Goal: Task Accomplishment & Management: Manage account settings

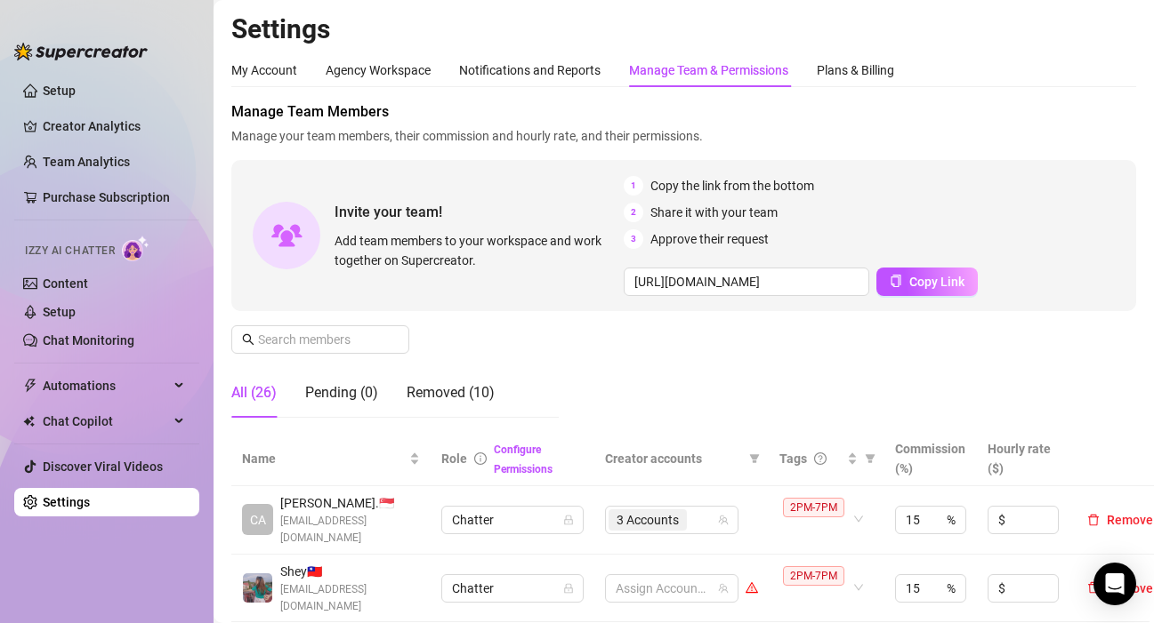
drag, startPoint x: 222, startPoint y: 517, endPoint x: 291, endPoint y: 511, distance: 68.8
click at [872, 461] on icon "filter" at bounding box center [870, 459] width 11 height 11
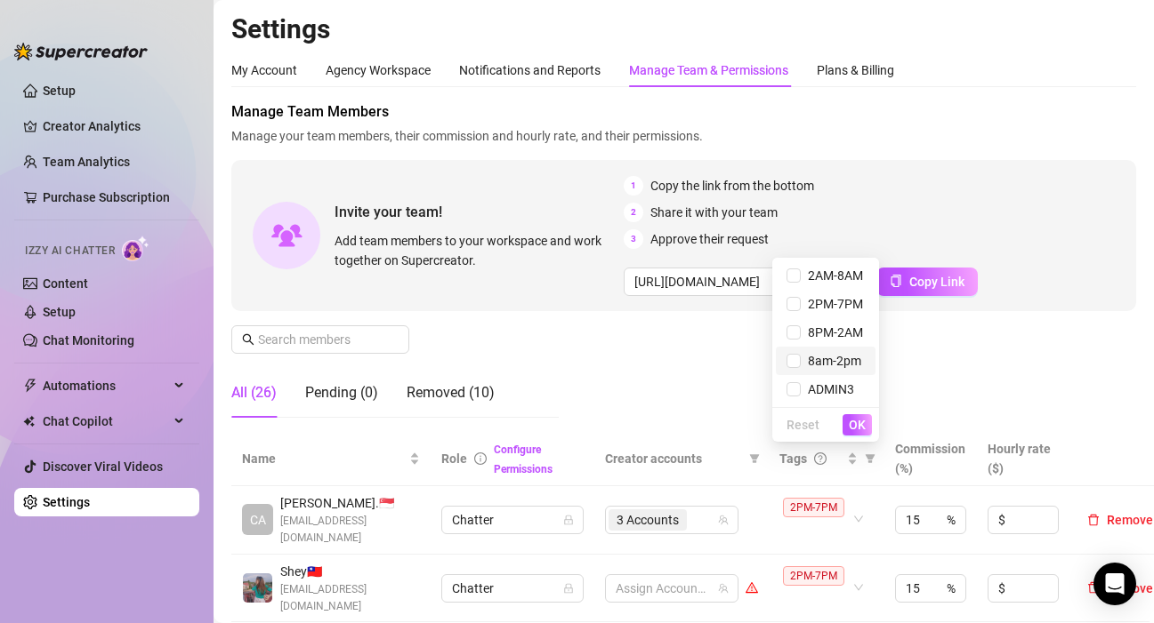
click at [807, 359] on span "8am-2pm" at bounding box center [830, 361] width 60 height 14
checkbox input "true"
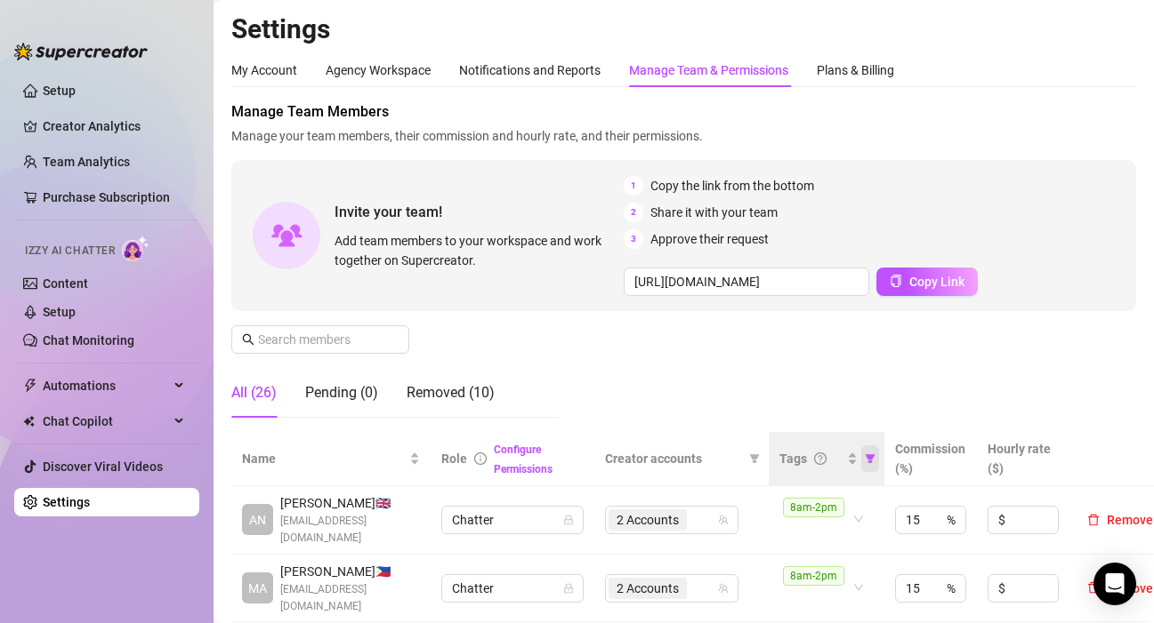
click at [870, 458] on icon "filter" at bounding box center [870, 459] width 10 height 9
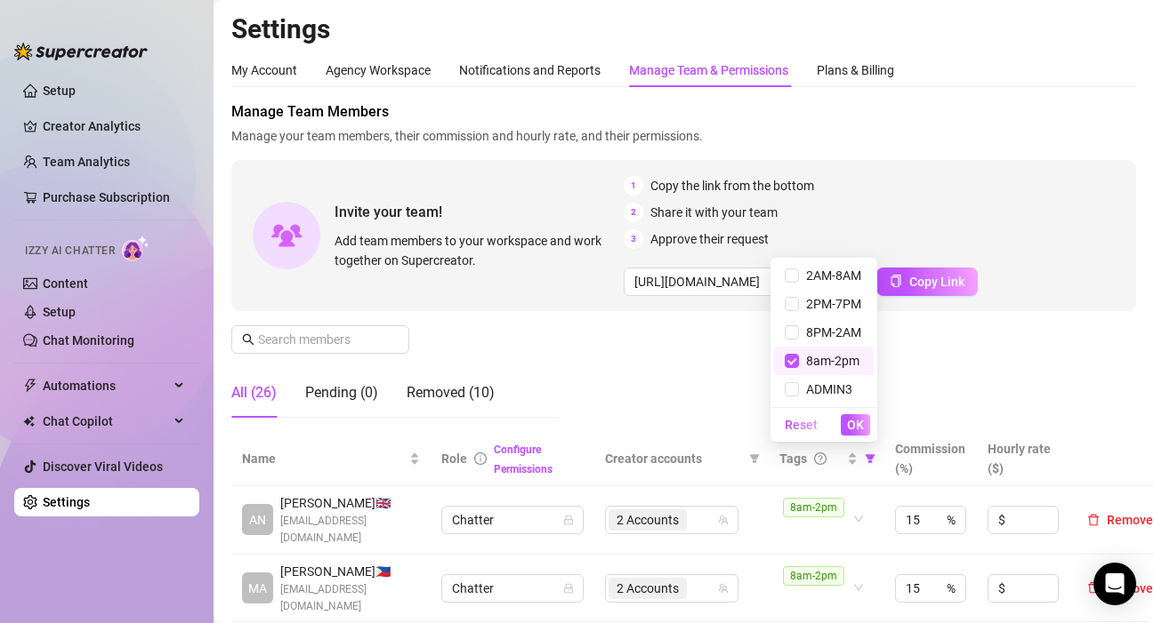
click at [985, 360] on div "Manage Team Members Manage your team members, their commission and hourly rate,…" at bounding box center [683, 266] width 905 height 331
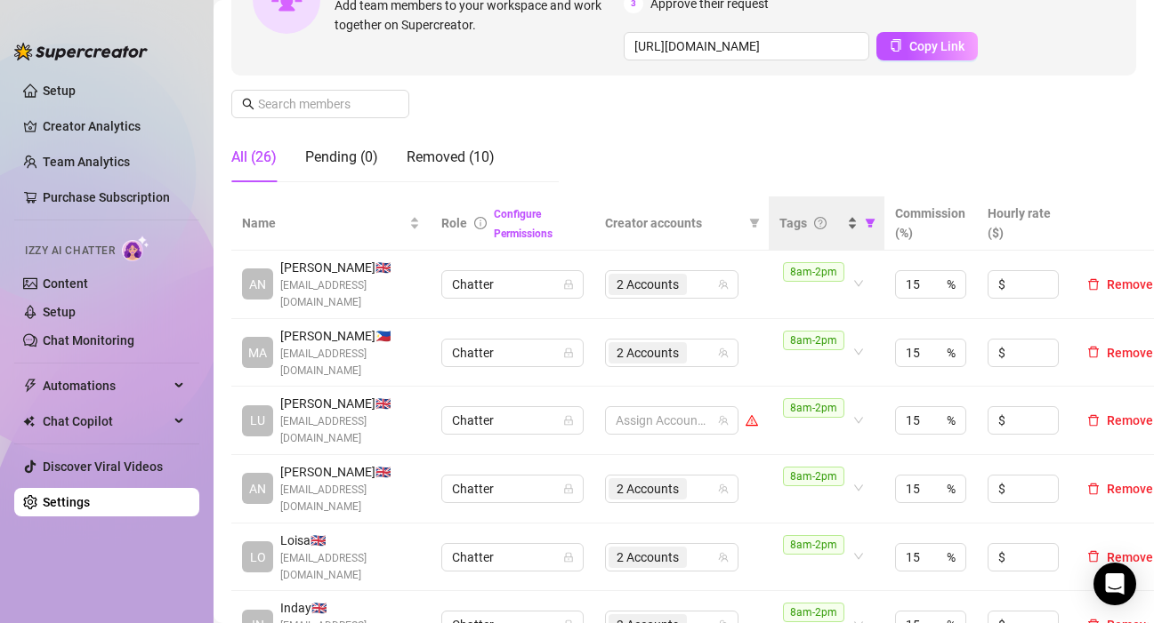
scroll to position [267, 0]
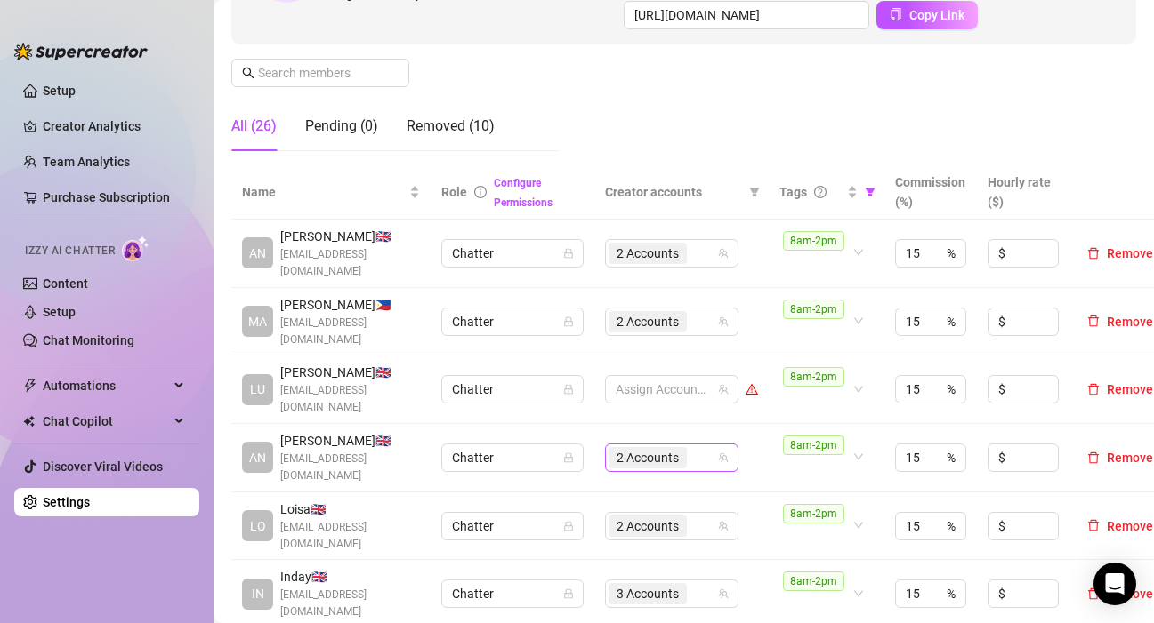
click at [692, 447] on input "search" at bounding box center [692, 457] width 4 height 21
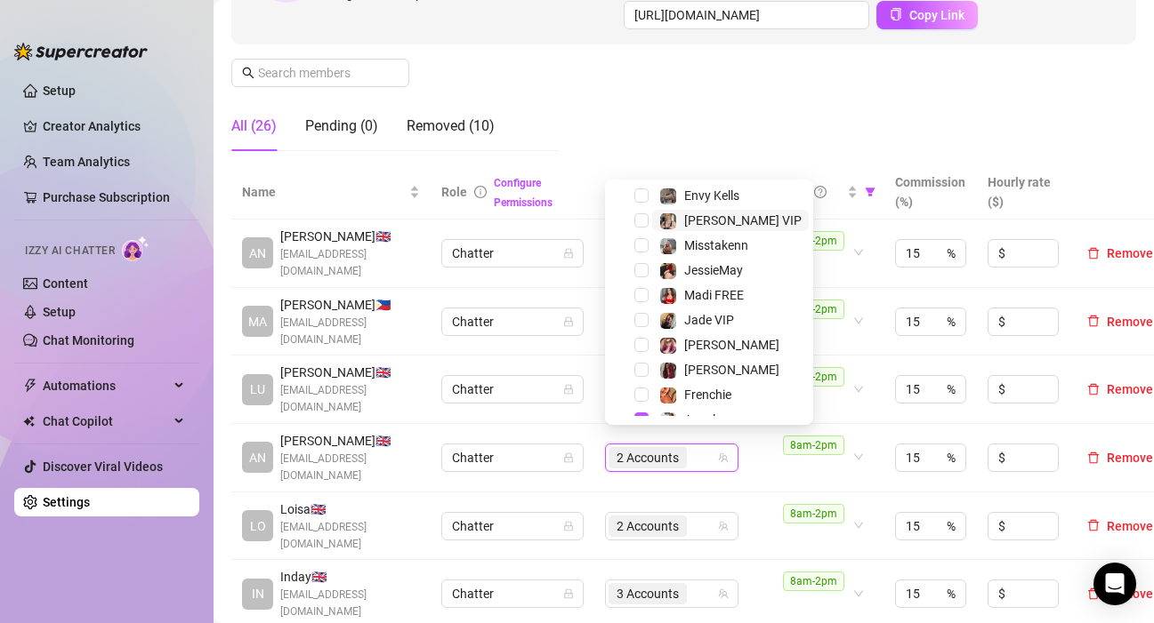
scroll to position [171, 0]
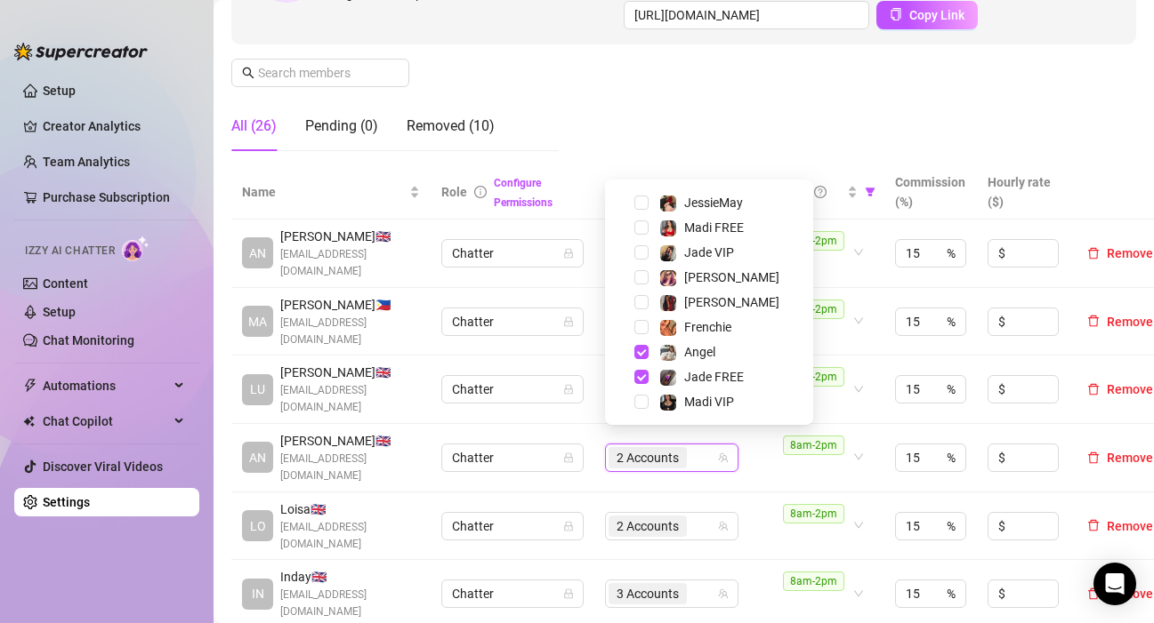
click at [690, 263] on div "Jade VIP" at bounding box center [708, 252] width 199 height 21
click at [647, 277] on span "Select tree node" at bounding box center [641, 277] width 14 height 14
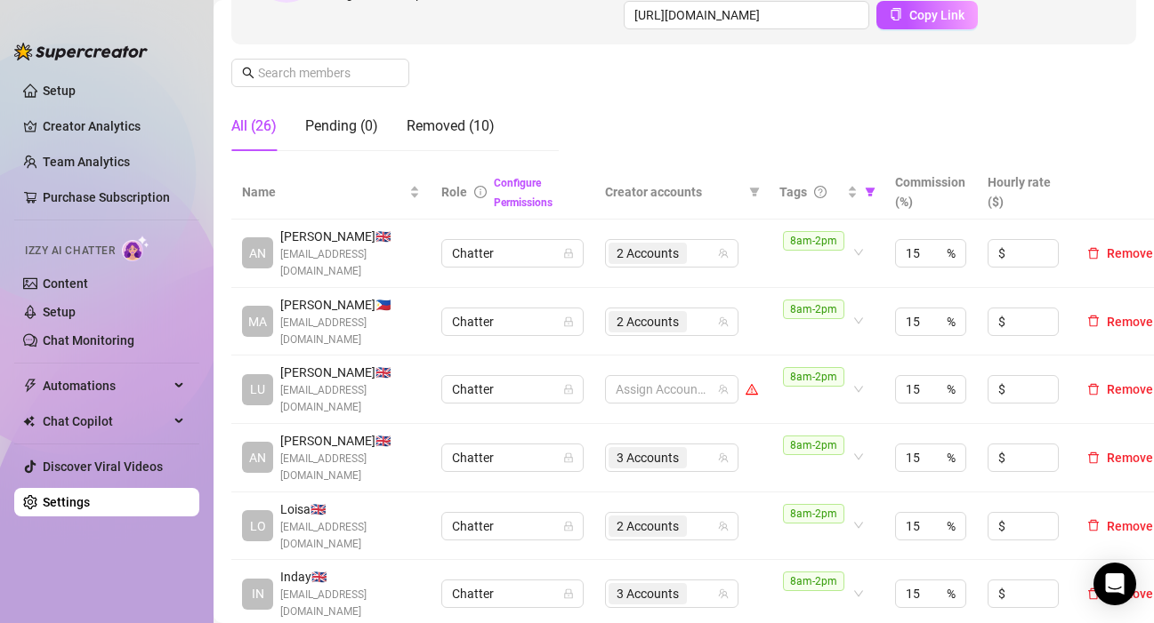
click at [708, 98] on div "Manage Team Members Manage your team members, their commission and hourly rate,…" at bounding box center [683, 0] width 905 height 331
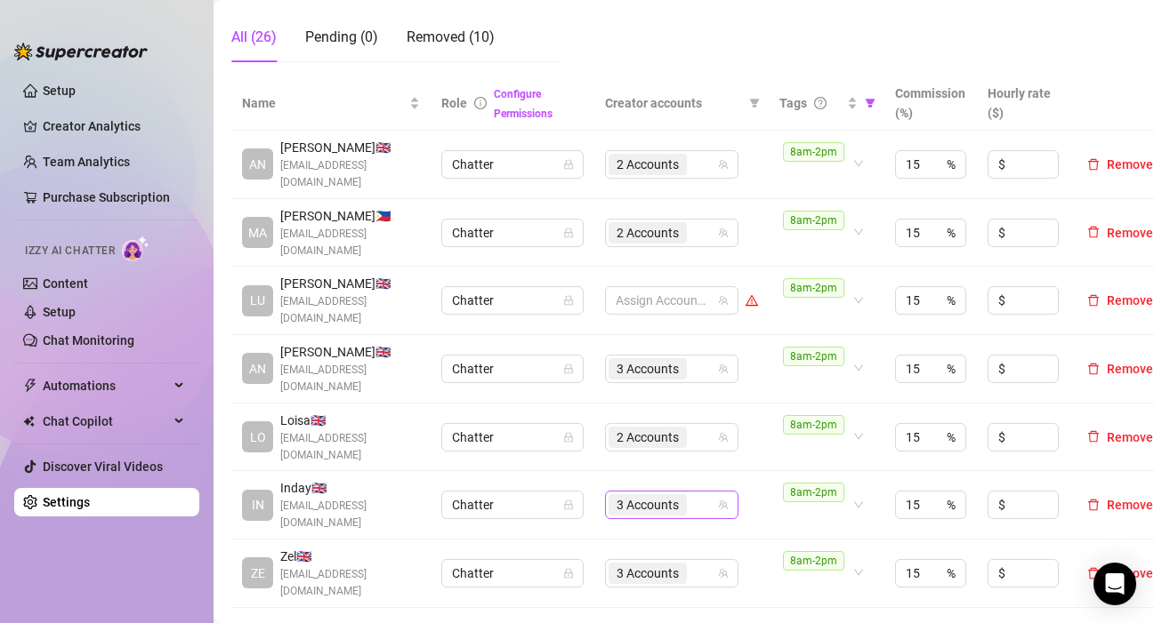
click at [687, 495] on span "3 Accounts" at bounding box center [647, 505] width 78 height 21
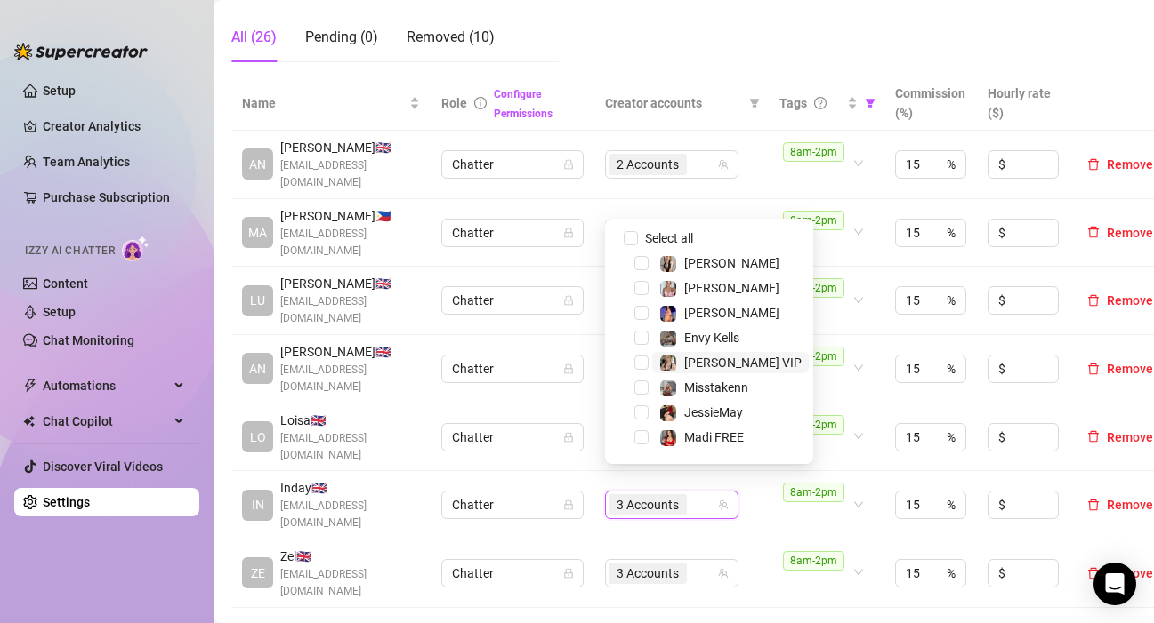
scroll to position [171, 0]
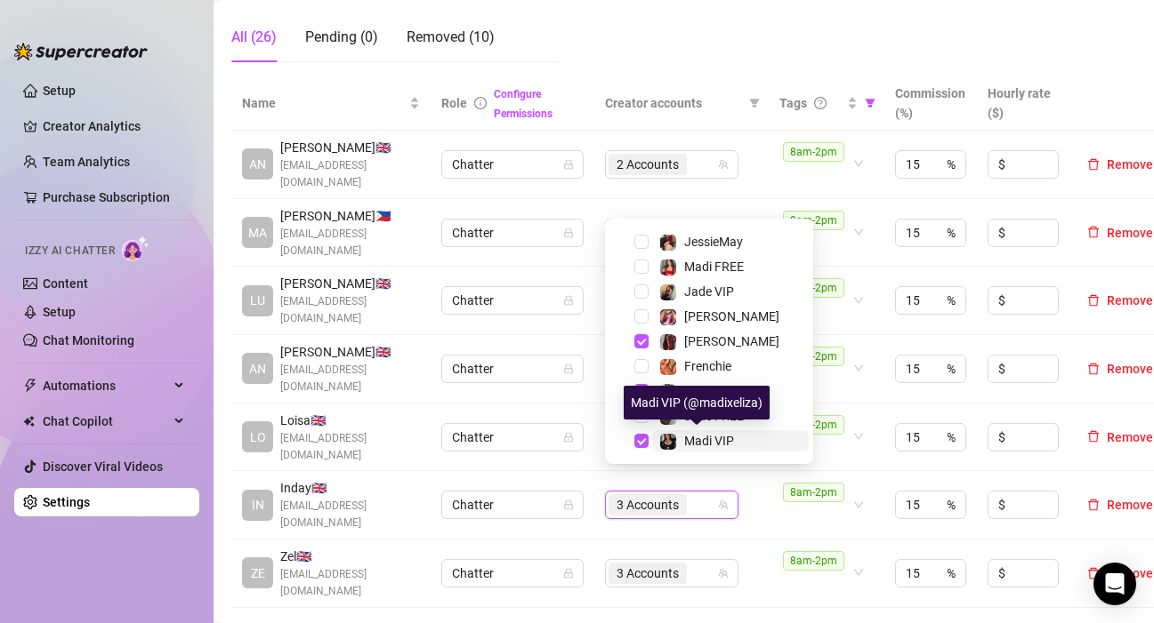
click at [688, 442] on span "Madi VIP" at bounding box center [709, 441] width 50 height 14
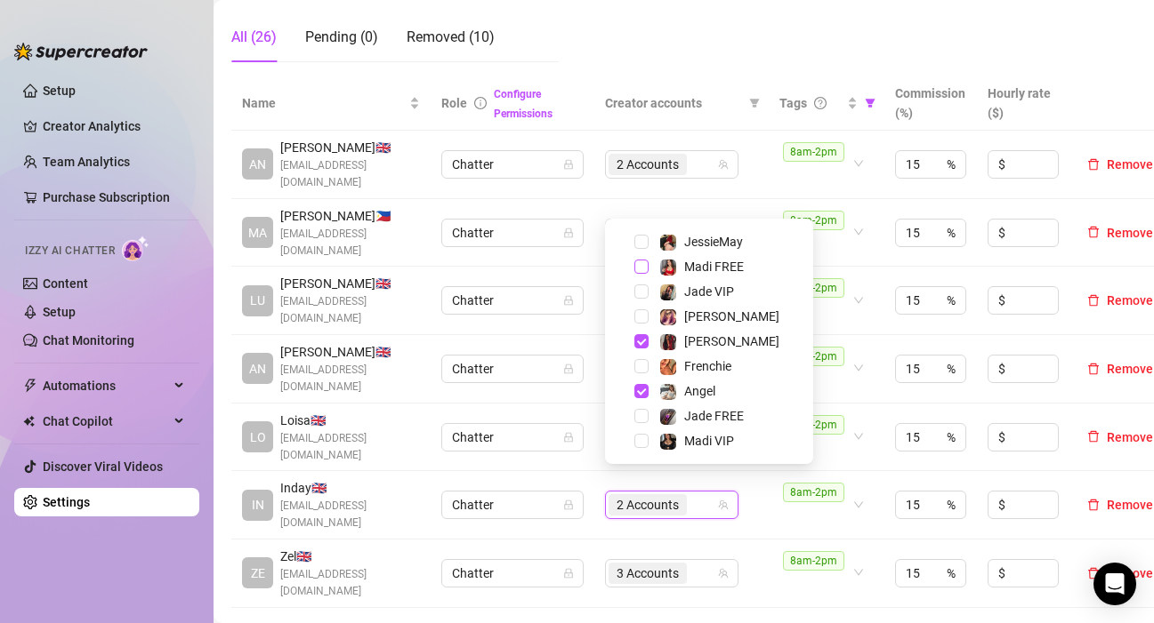
click at [643, 272] on span "Select tree node" at bounding box center [641, 267] width 14 height 14
click at [640, 389] on span "Select tree node" at bounding box center [641, 391] width 14 height 14
drag, startPoint x: 648, startPoint y: 335, endPoint x: 656, endPoint y: 336, distance: 8.9
click at [649, 335] on div "[PERSON_NAME]" at bounding box center [708, 341] width 199 height 21
click at [640, 343] on span "Select tree node" at bounding box center [641, 341] width 14 height 14
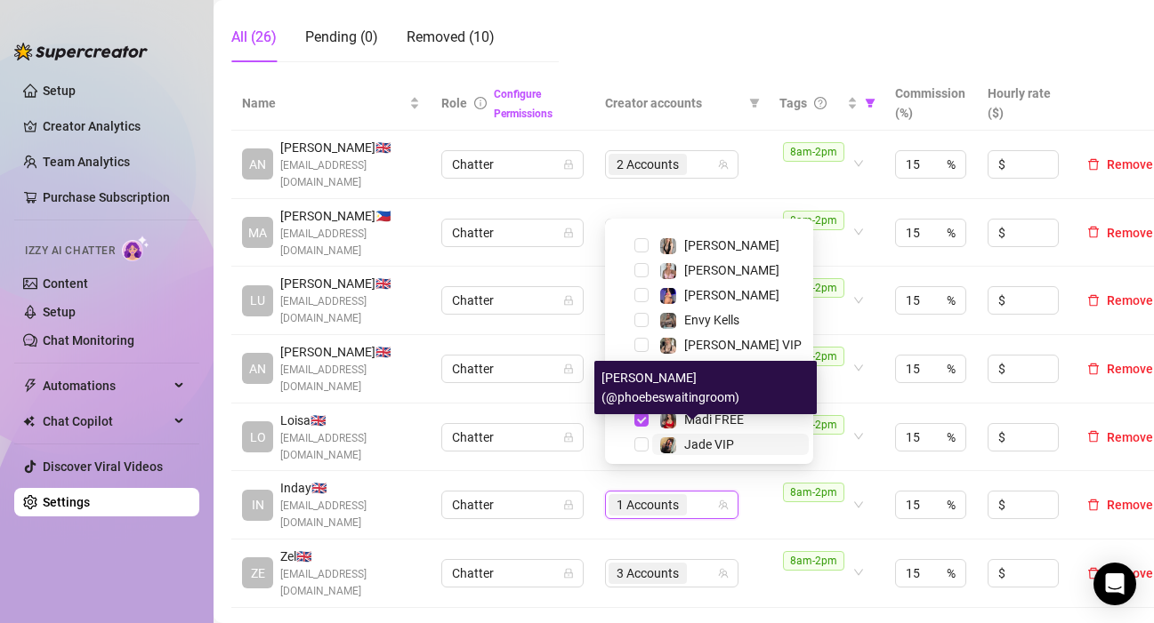
scroll to position [0, 0]
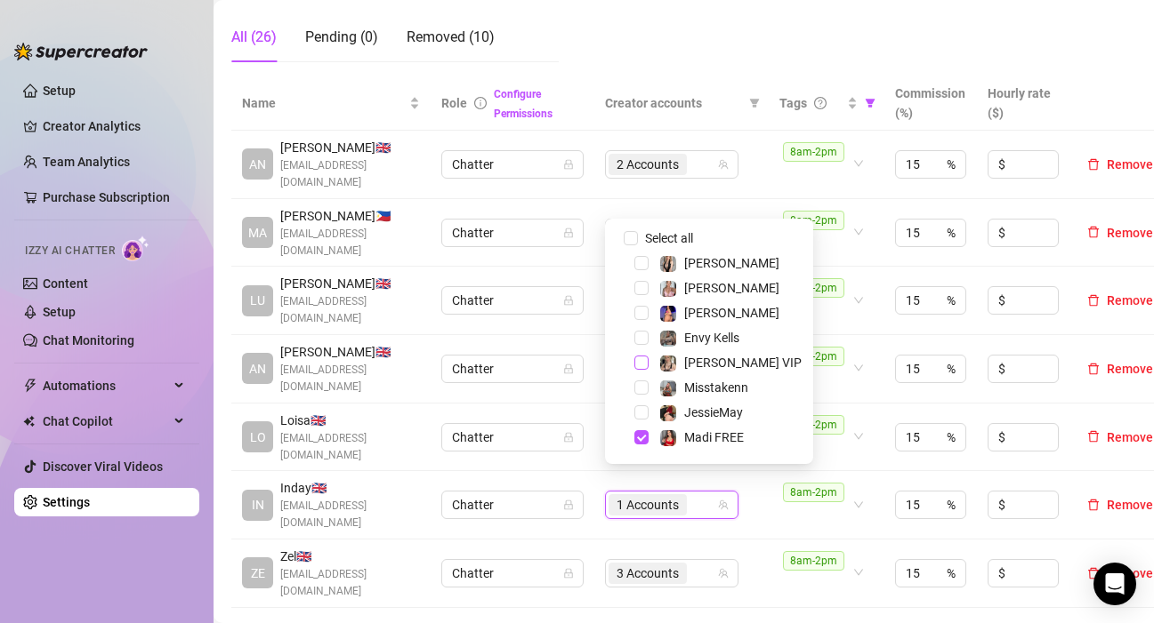
click at [640, 362] on span "Select tree node" at bounding box center [641, 363] width 14 height 14
click at [643, 259] on span "Select tree node" at bounding box center [641, 263] width 14 height 14
click at [701, 561] on div "3 Accounts" at bounding box center [662, 573] width 108 height 25
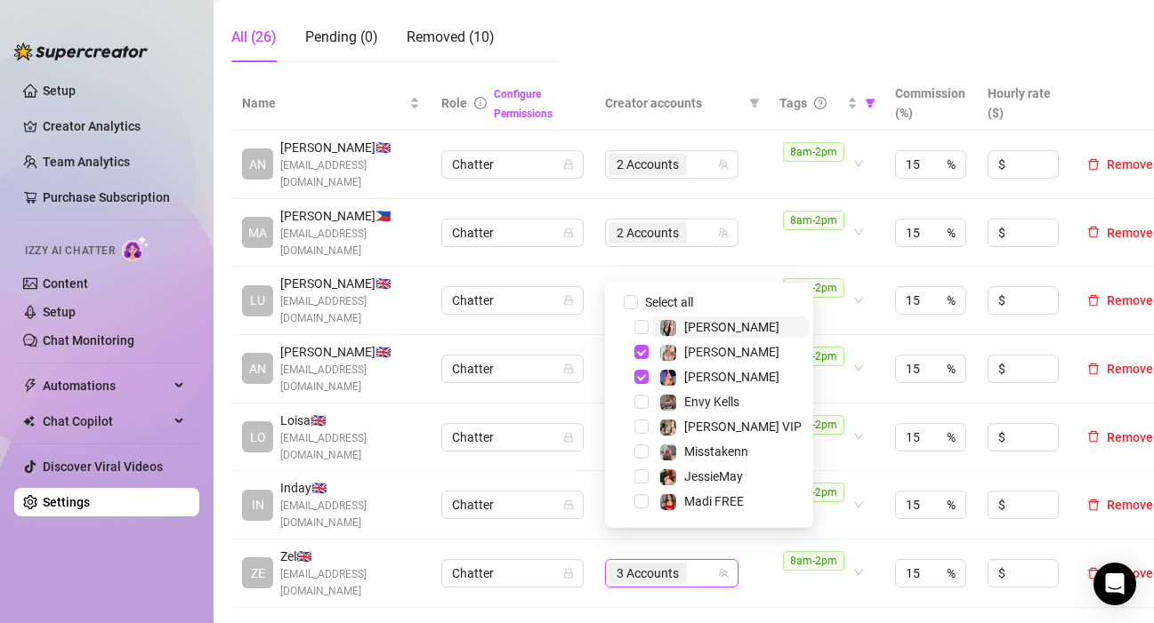
click at [700, 561] on div "3 Accounts" at bounding box center [662, 573] width 108 height 25
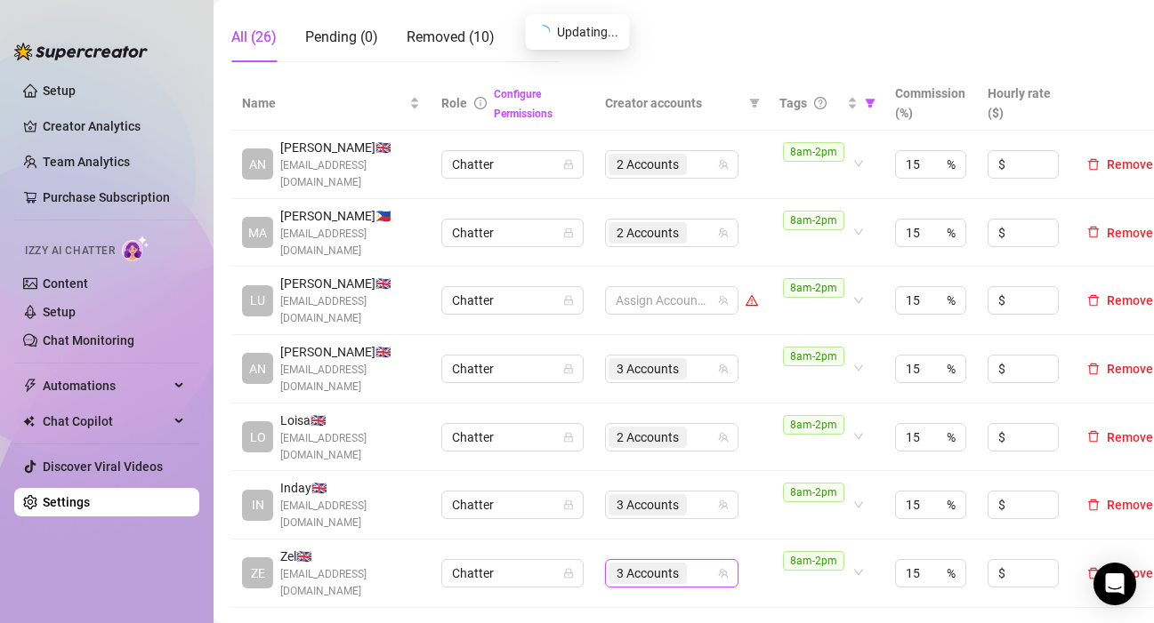
click at [699, 561] on div "3 Accounts" at bounding box center [662, 573] width 108 height 25
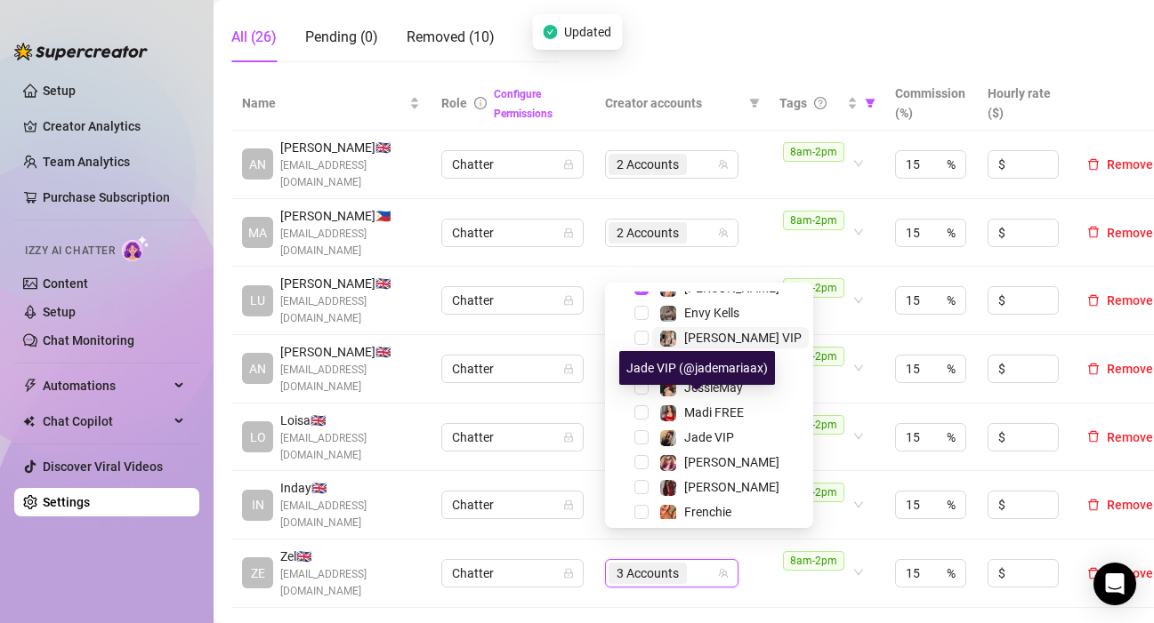
scroll to position [171, 0]
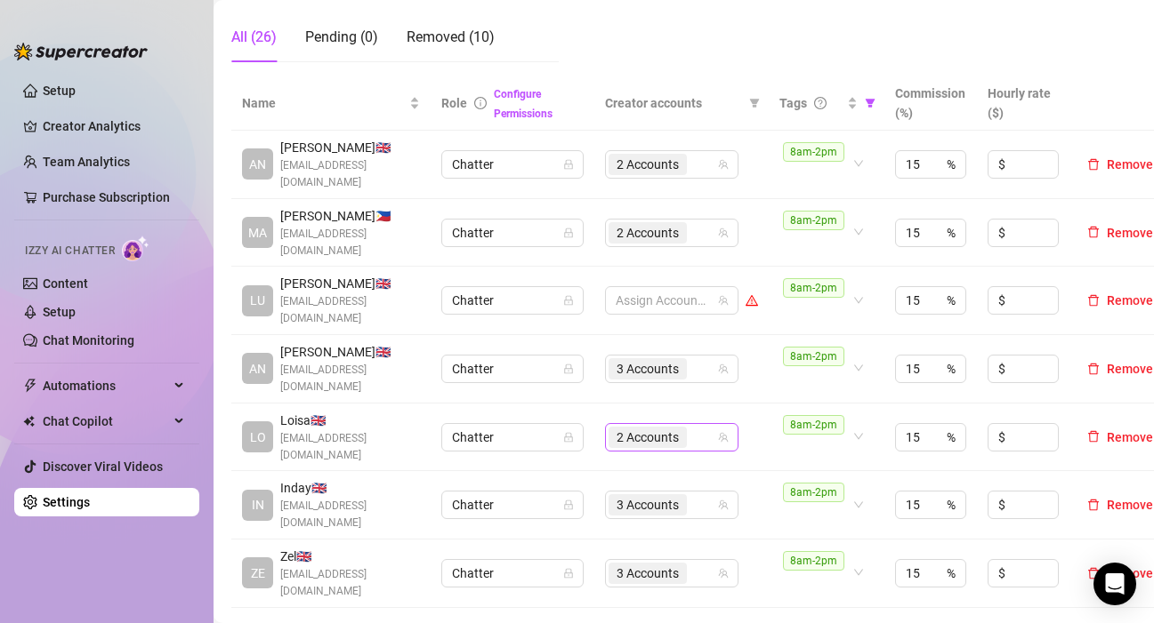
click at [701, 425] on div "2 Accounts" at bounding box center [662, 437] width 108 height 25
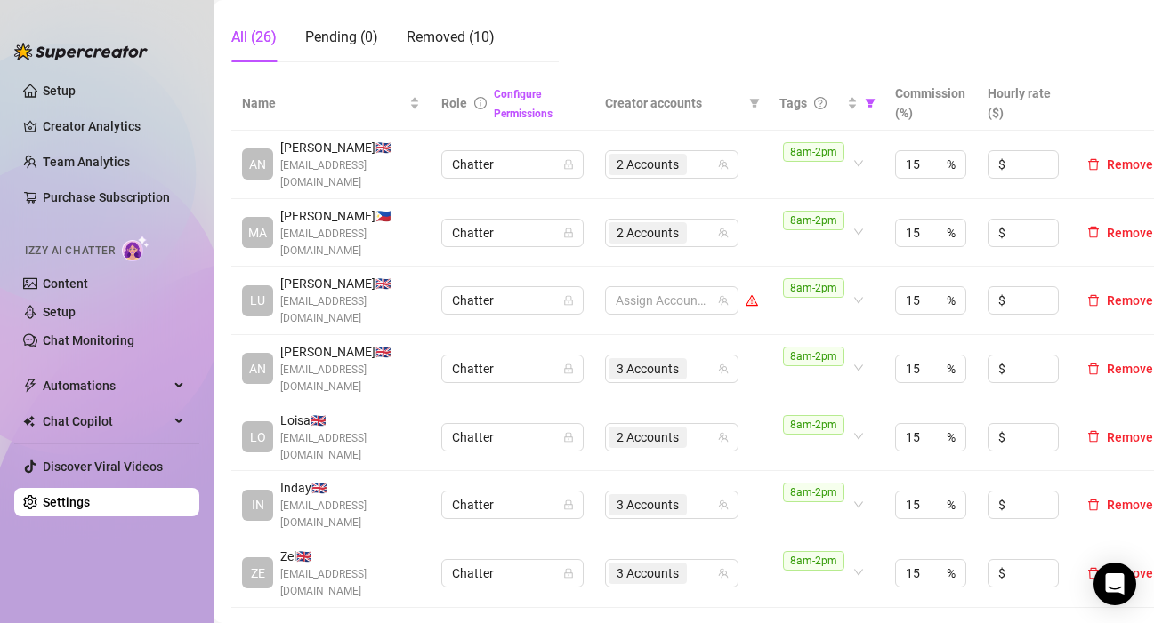
drag, startPoint x: 165, startPoint y: 575, endPoint x: 155, endPoint y: 576, distance: 10.7
click at [165, 575] on ul "Setup Creator Analytics Team Analytics Purchase Subscription Izzy AI Chatter Co…" at bounding box center [106, 334] width 185 height 531
